Goal: Find specific page/section

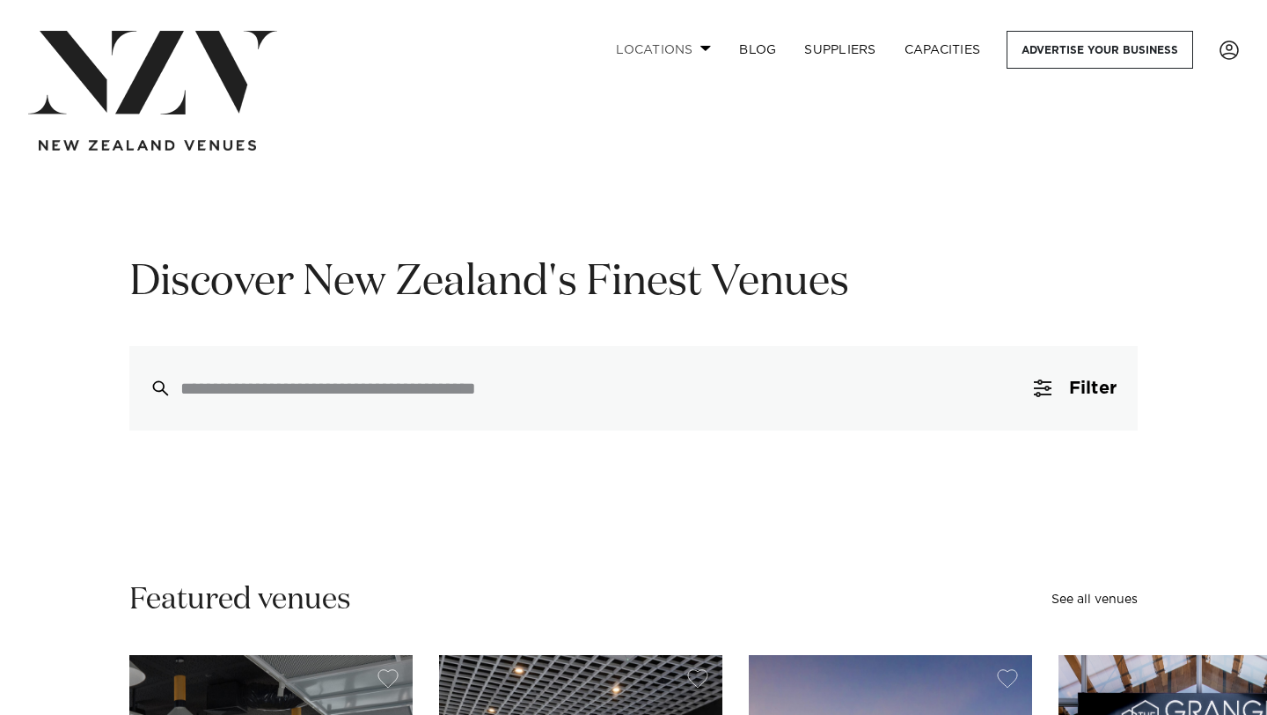
click at [704, 41] on link "Locations" at bounding box center [663, 50] width 123 height 38
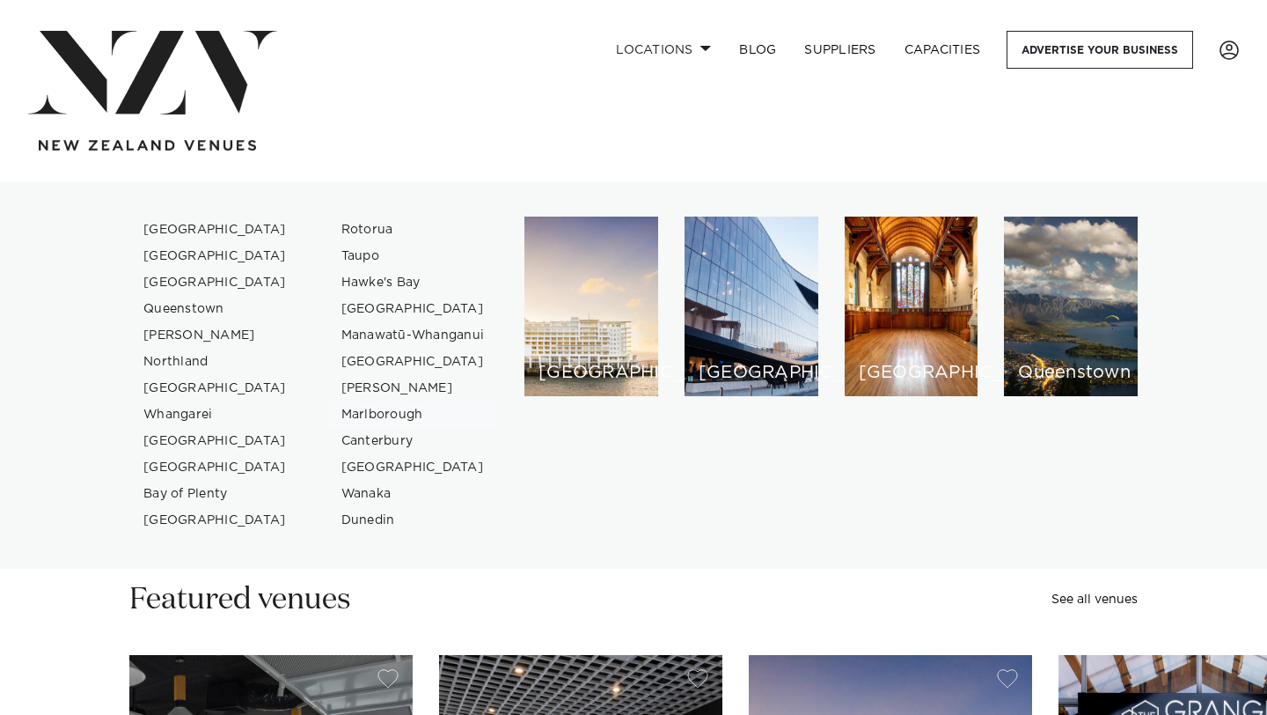
click at [399, 418] on link "Marlborough" at bounding box center [413, 414] width 172 height 26
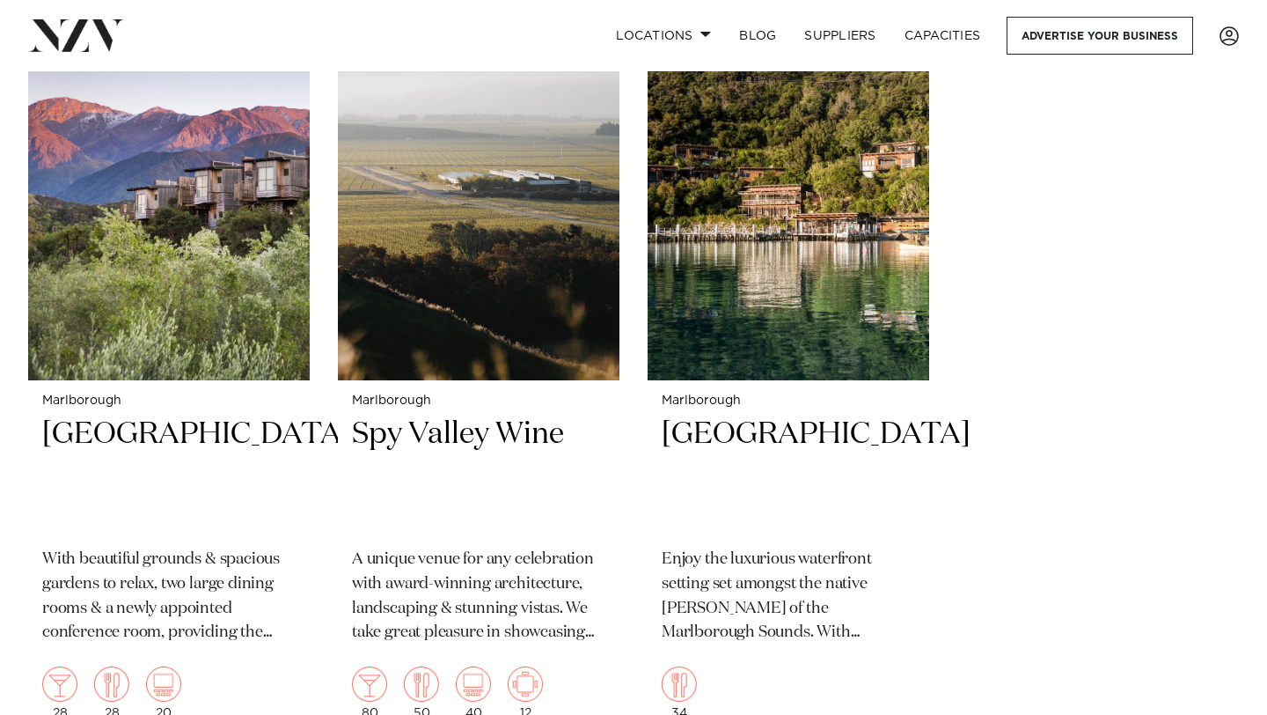
scroll to position [1507, 0]
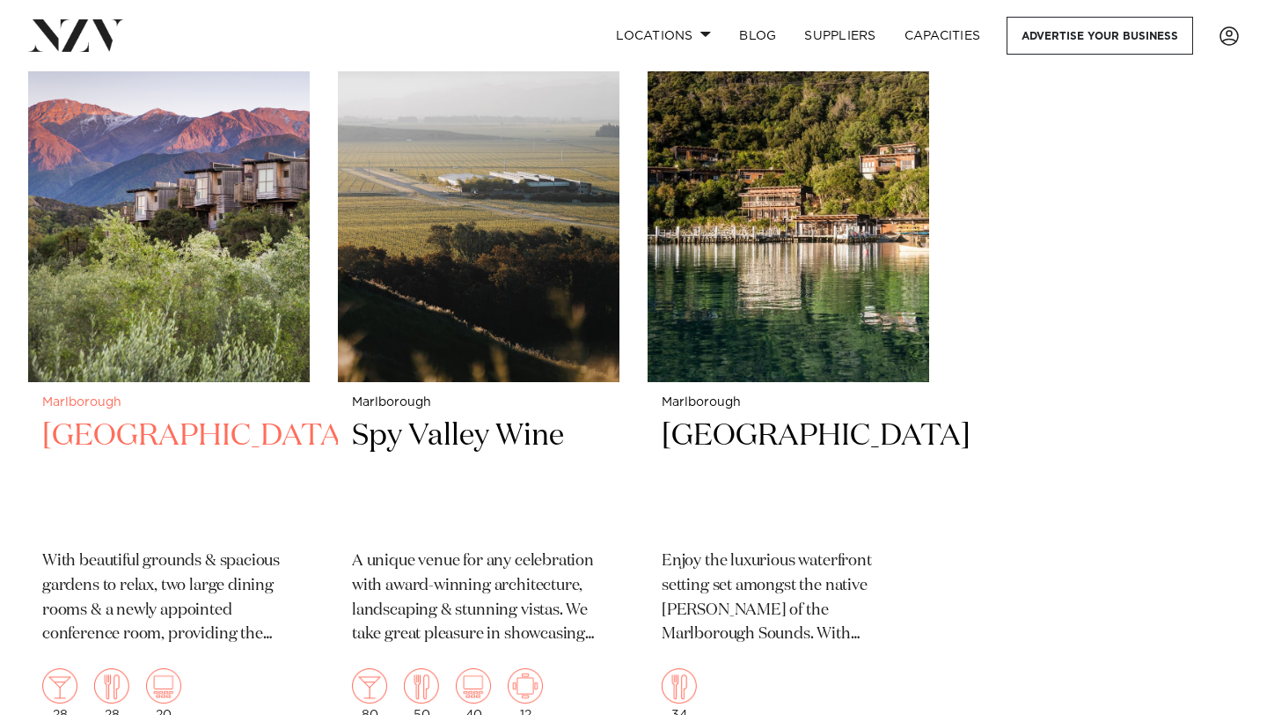
click at [158, 314] on img at bounding box center [169, 192] width 282 height 377
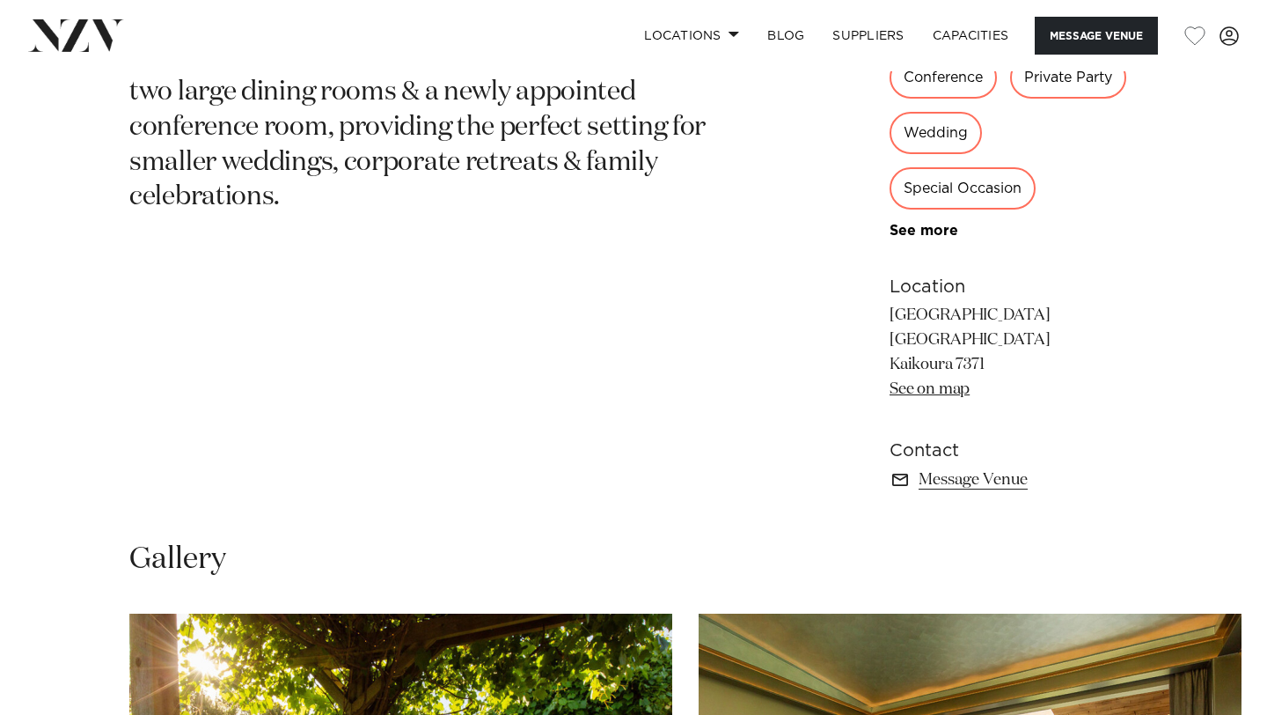
scroll to position [216, 0]
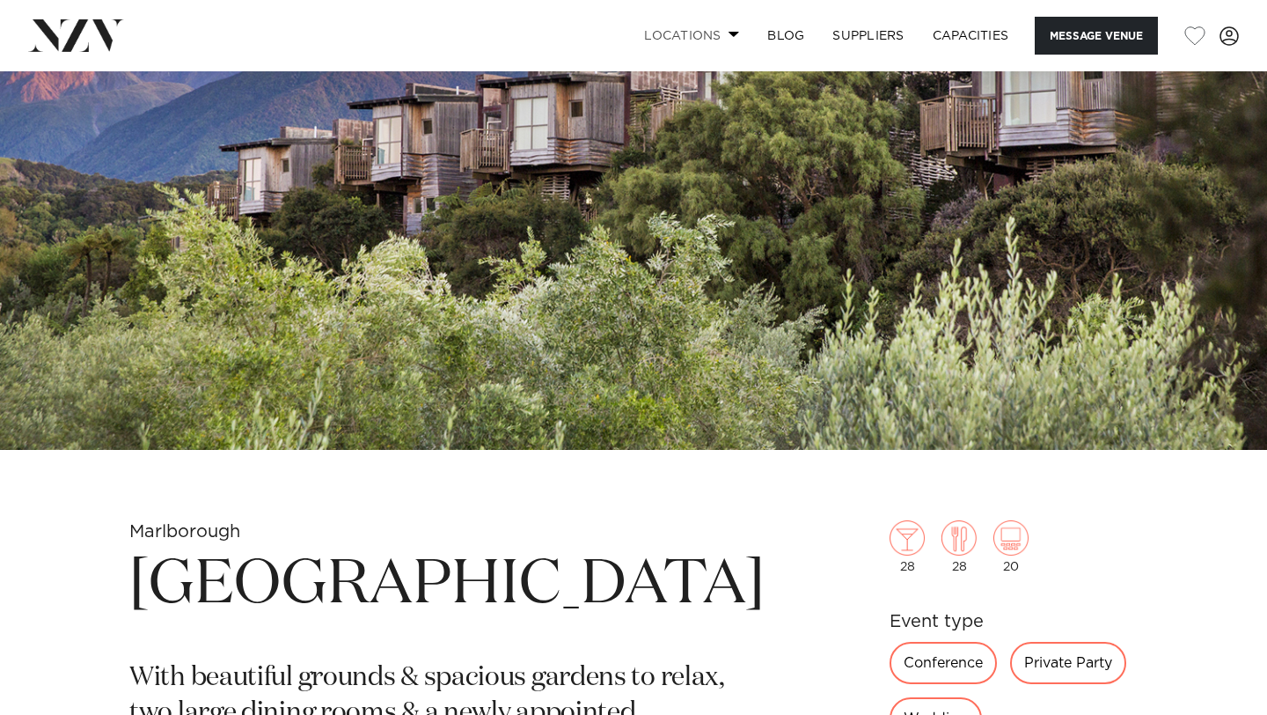
click at [707, 33] on link "Locations" at bounding box center [691, 36] width 123 height 38
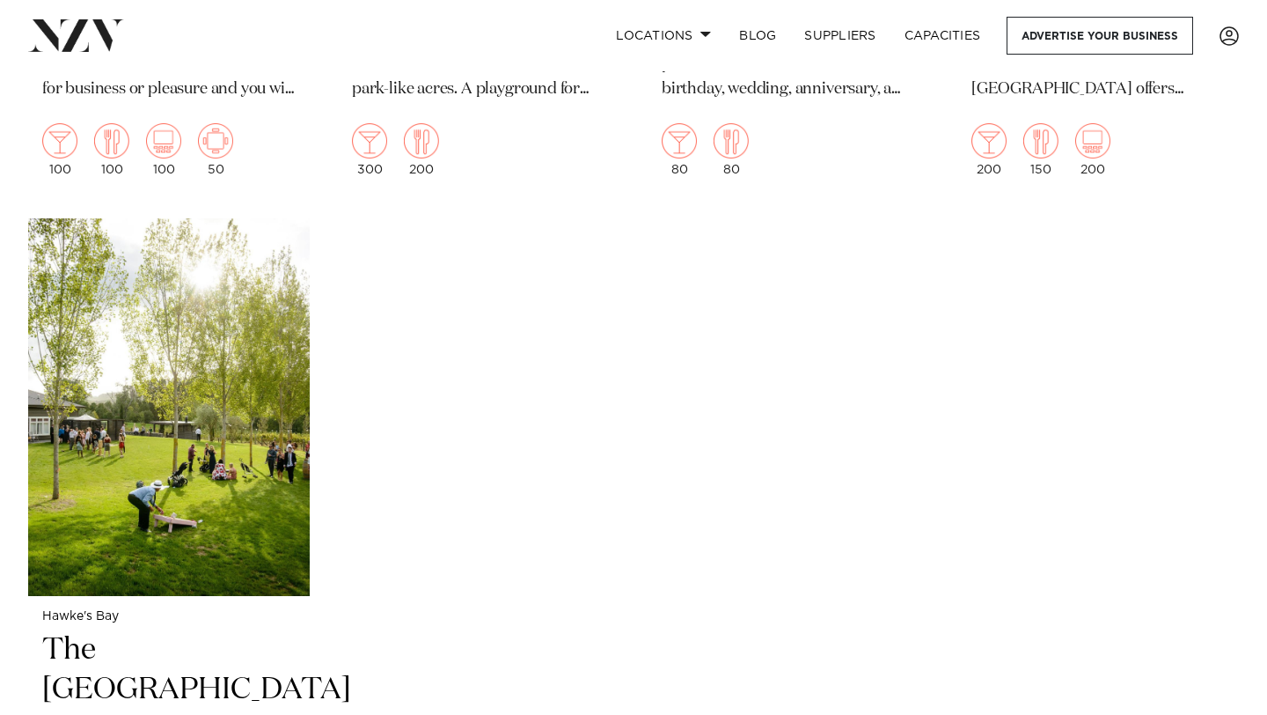
scroll to position [7089, 0]
